Goal: Task Accomplishment & Management: Use online tool/utility

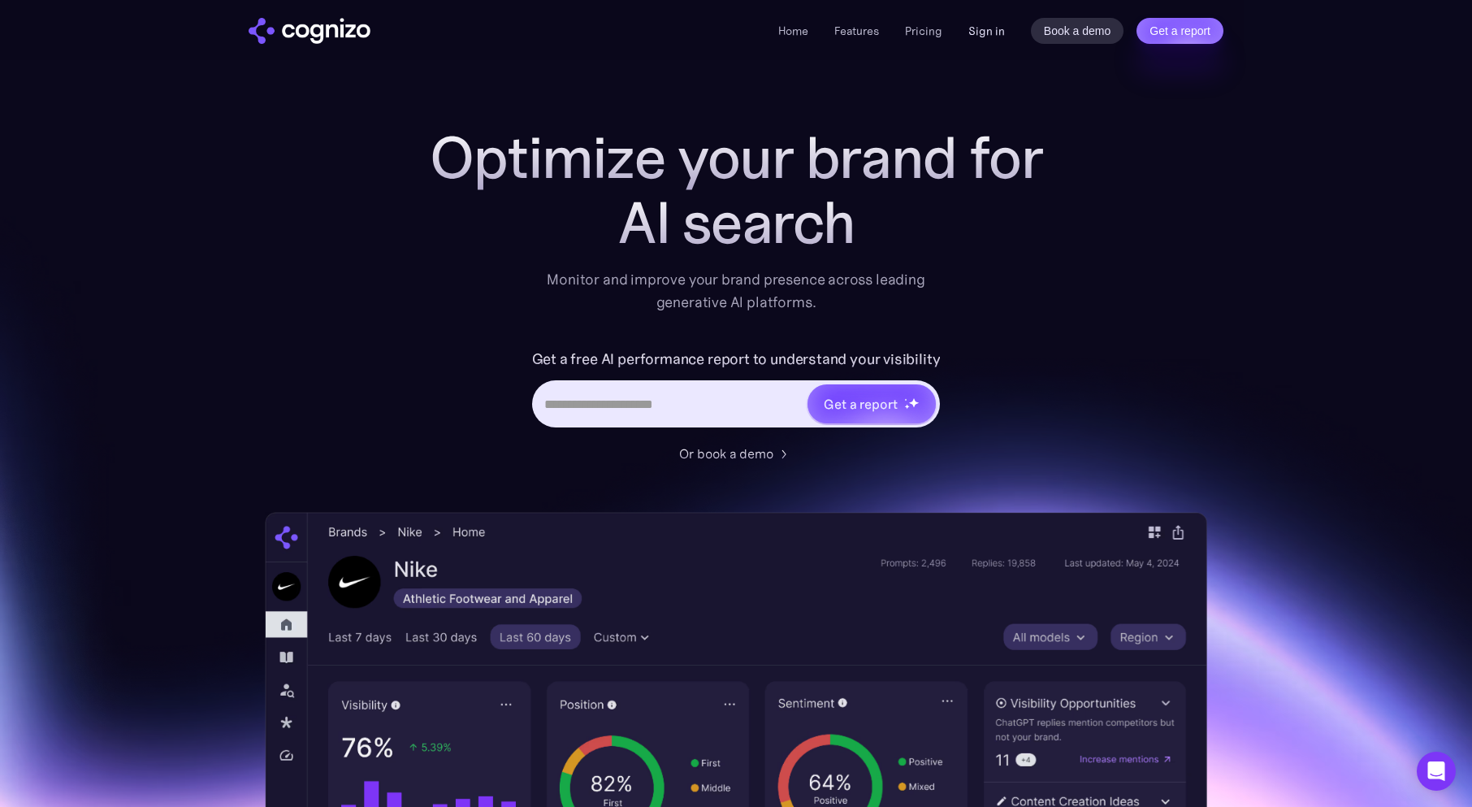
click at [984, 31] on link "Sign in" at bounding box center [987, 31] width 37 height 20
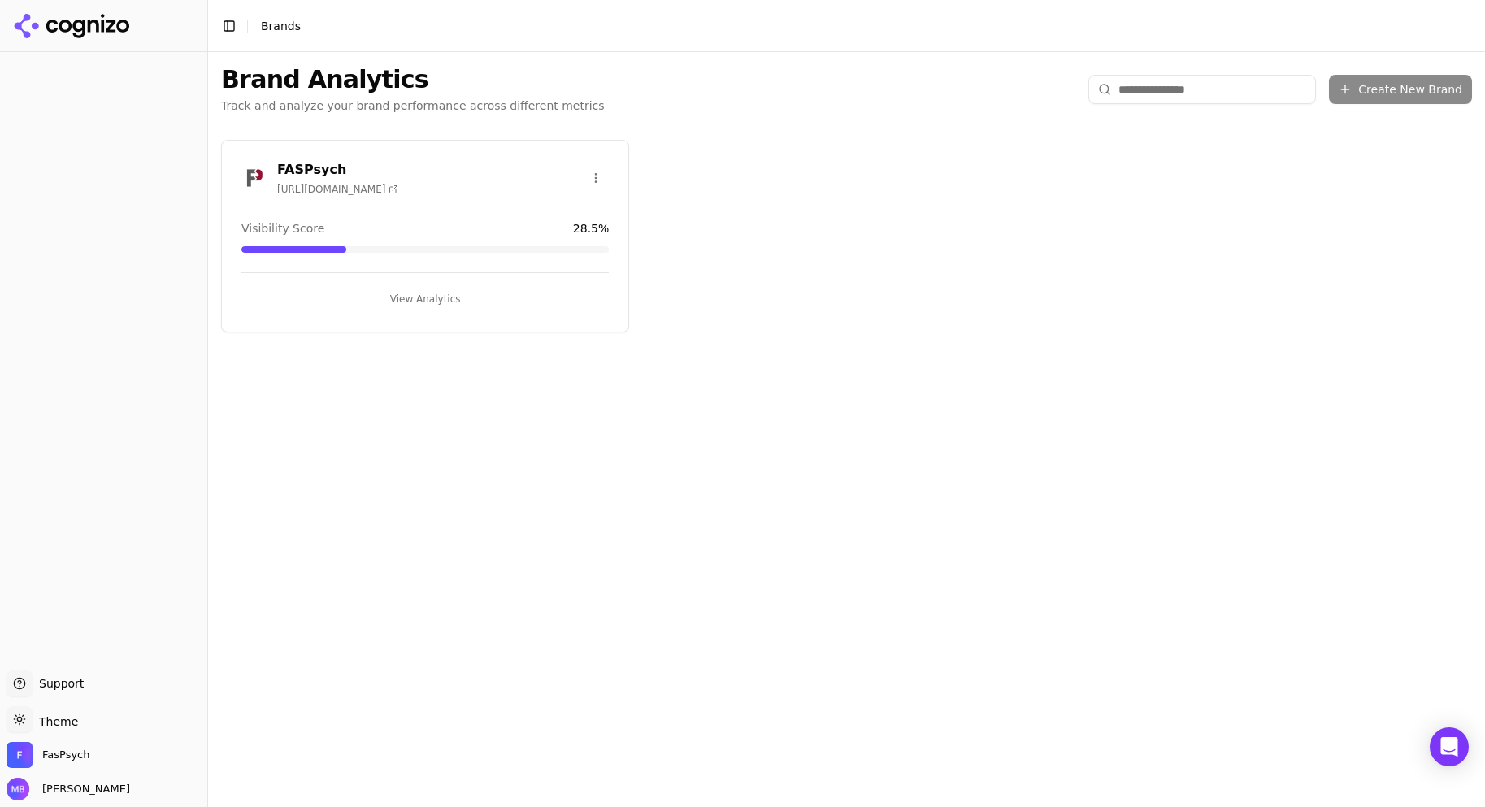
click at [411, 298] on button "View Analytics" at bounding box center [424, 299] width 367 height 26
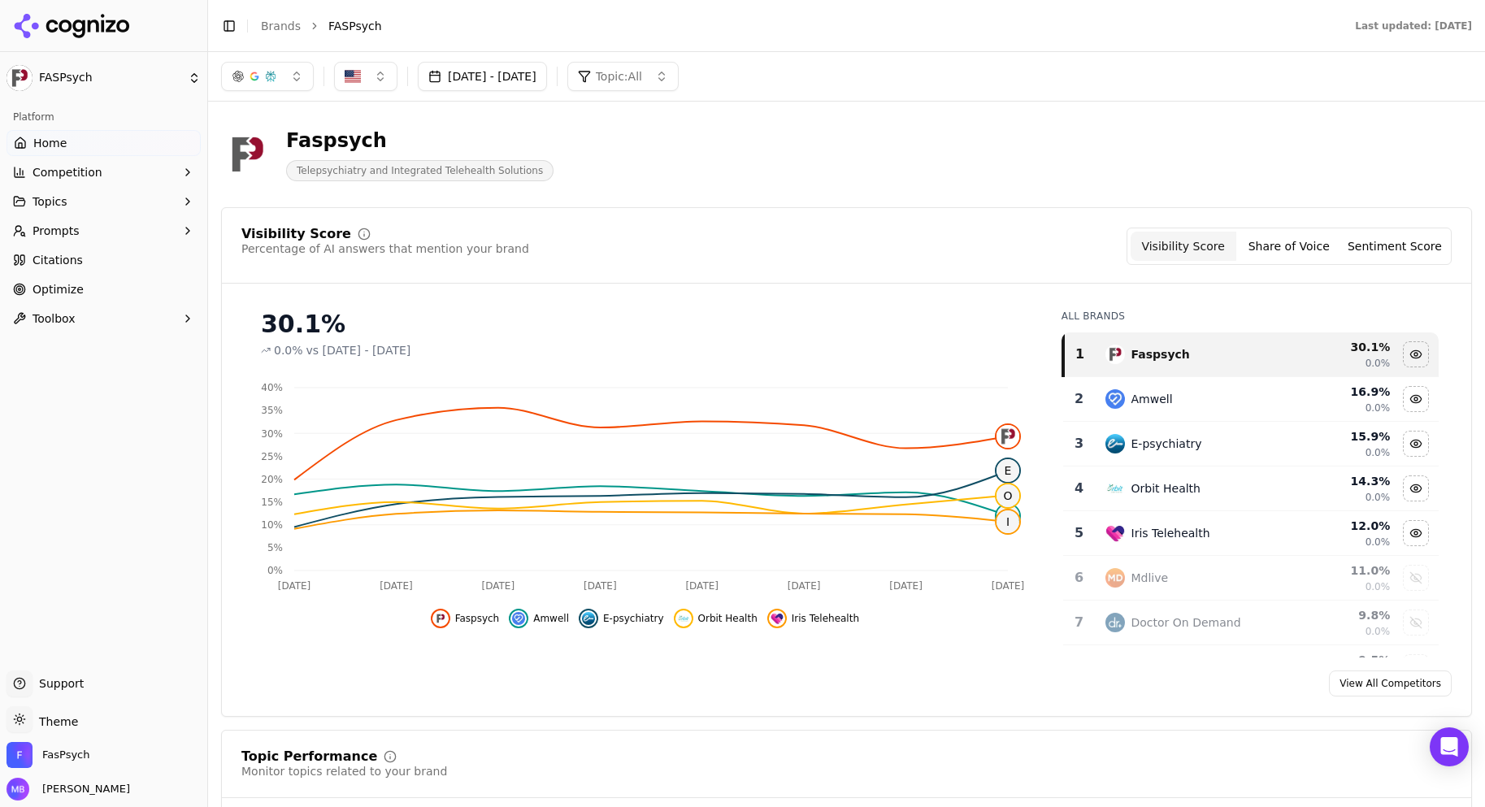
click at [141, 227] on button "Prompts" at bounding box center [104, 231] width 194 height 26
click at [138, 301] on span "Suggestions" at bounding box center [103, 309] width 141 height 16
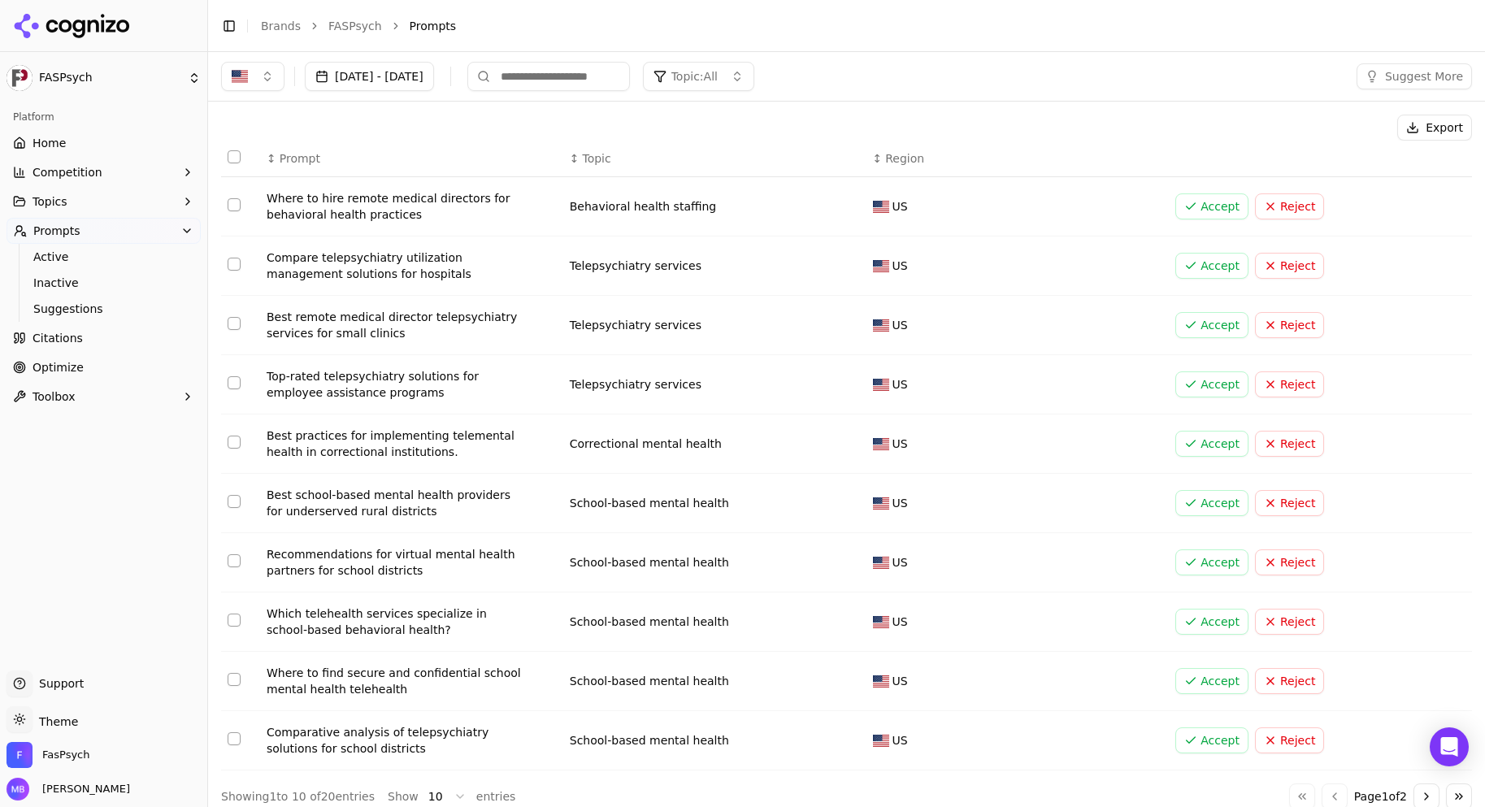
click at [1193, 208] on button "Accept" at bounding box center [1211, 206] width 73 height 26
